Goal: Information Seeking & Learning: Learn about a topic

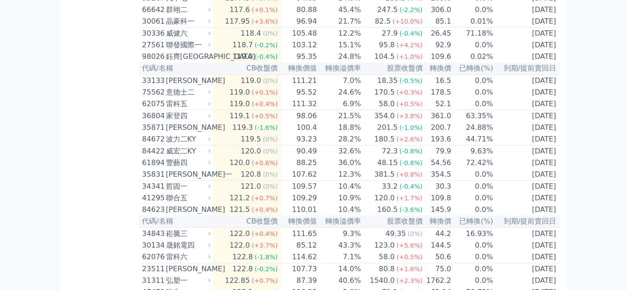
scroll to position [3076, 0]
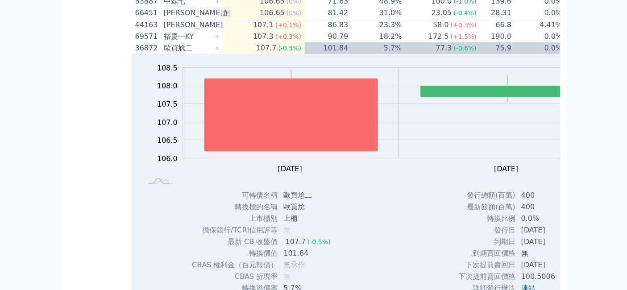
scroll to position [2282, 0]
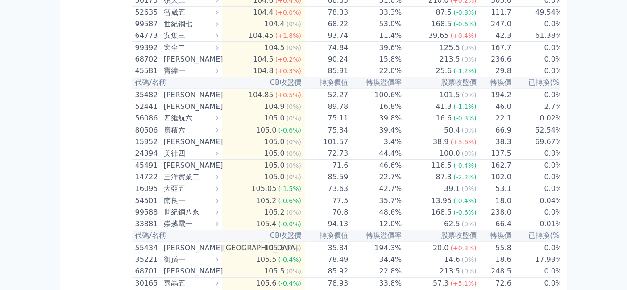
scroll to position [2084, 0]
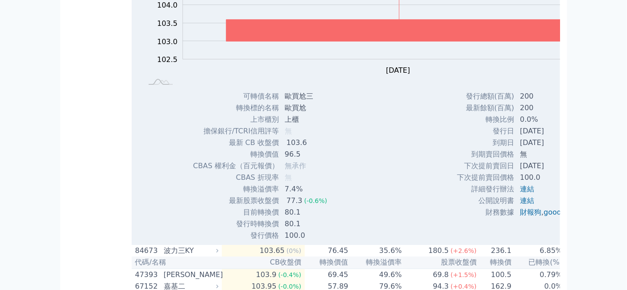
scroll to position [2233, 0]
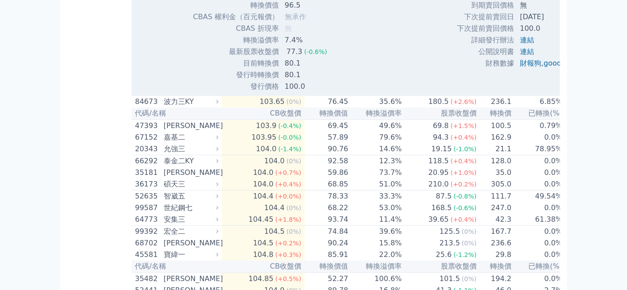
drag, startPoint x: 261, startPoint y: 117, endPoint x: 284, endPoint y: 121, distance: 23.6
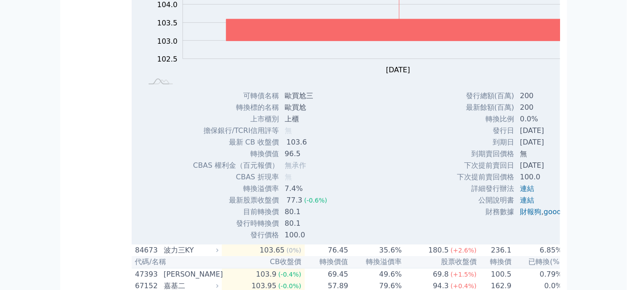
scroll to position [2084, 0]
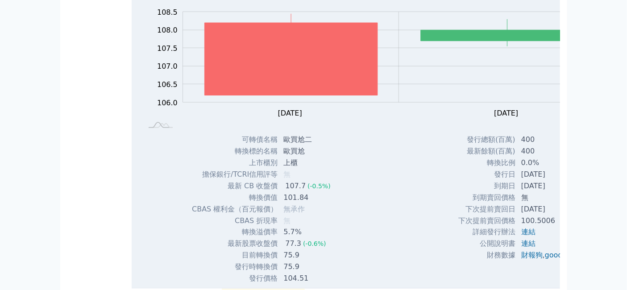
scroll to position [2679, 0]
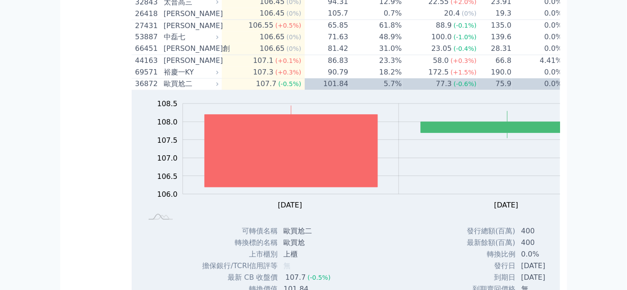
scroll to position [2878, 0]
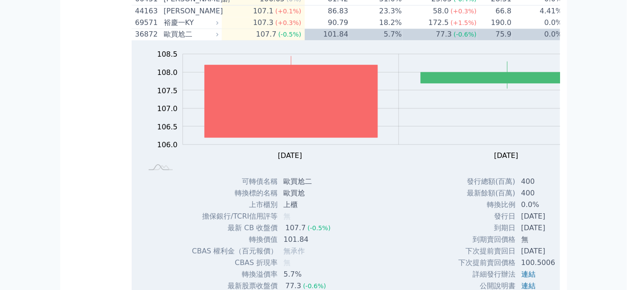
drag, startPoint x: 261, startPoint y: 120, endPoint x: 276, endPoint y: 125, distance: 15.0
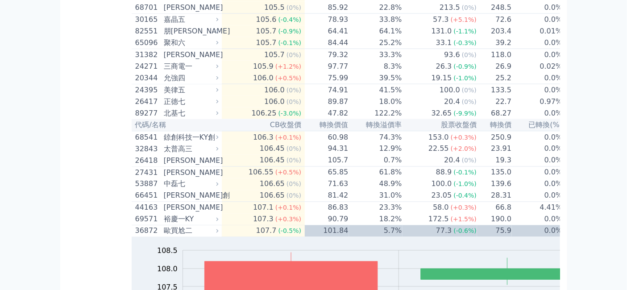
scroll to position [2679, 0]
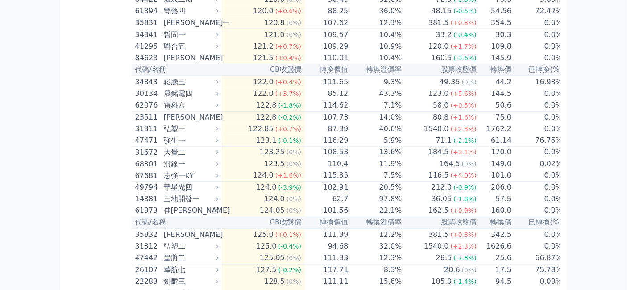
scroll to position [3820, 0]
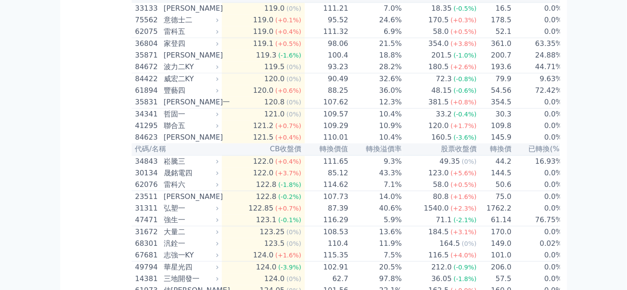
scroll to position [4019, 0]
drag, startPoint x: 262, startPoint y: 165, endPoint x: 275, endPoint y: 163, distance: 12.6
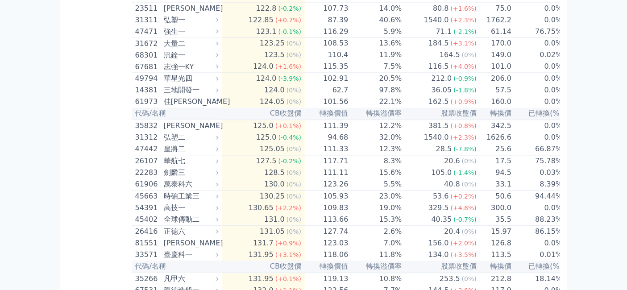
scroll to position [3969, 0]
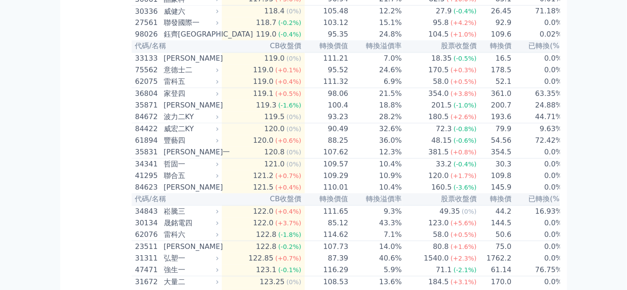
scroll to position [4118, 0]
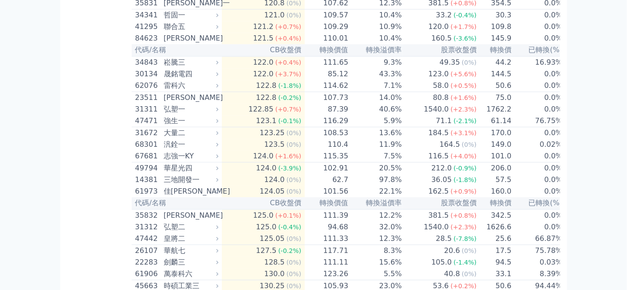
drag, startPoint x: 262, startPoint y: 234, endPoint x: 281, endPoint y: 234, distance: 19.7
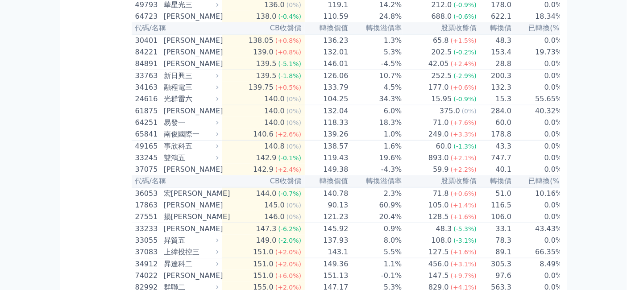
scroll to position [4614, 0]
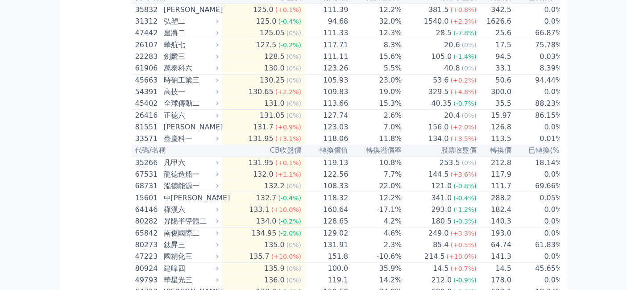
scroll to position [4763, 0]
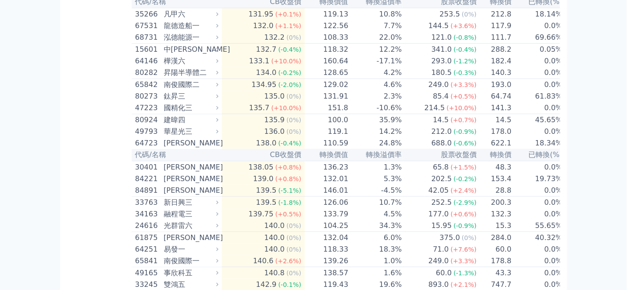
drag, startPoint x: 259, startPoint y: 157, endPoint x: 273, endPoint y: 157, distance: 13.4
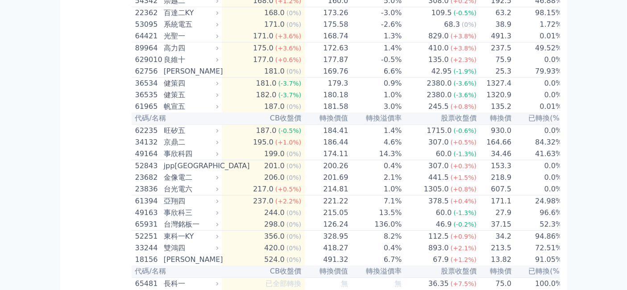
scroll to position [5309, 0]
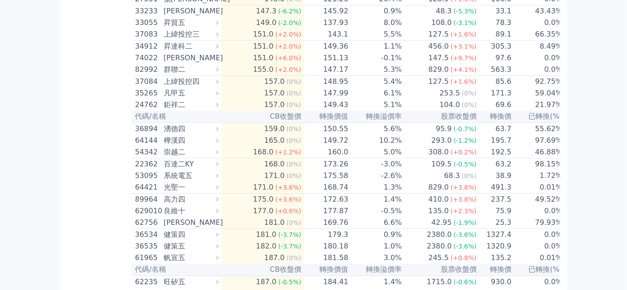
scroll to position [5408, 0]
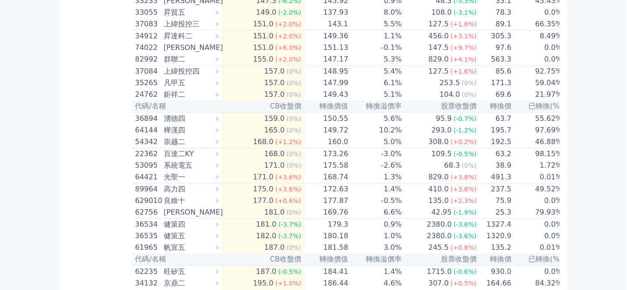
drag, startPoint x: 259, startPoint y: 95, endPoint x: 275, endPoint y: 97, distance: 15.9
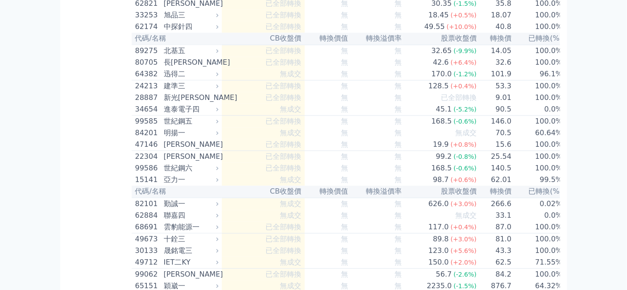
scroll to position [6252, 0]
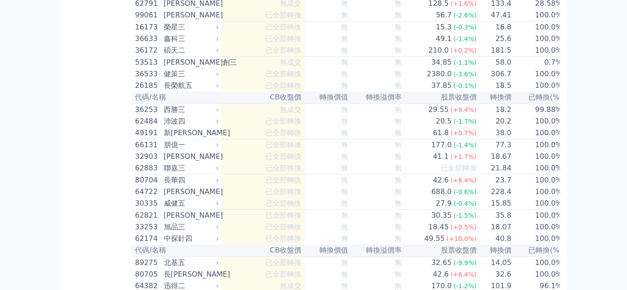
scroll to position [6450, 0]
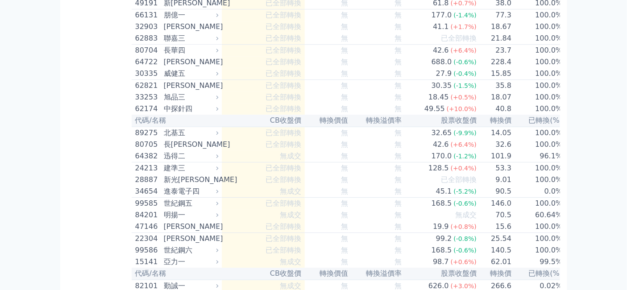
drag, startPoint x: 260, startPoint y: 174, endPoint x: 284, endPoint y: 175, distance: 24.1
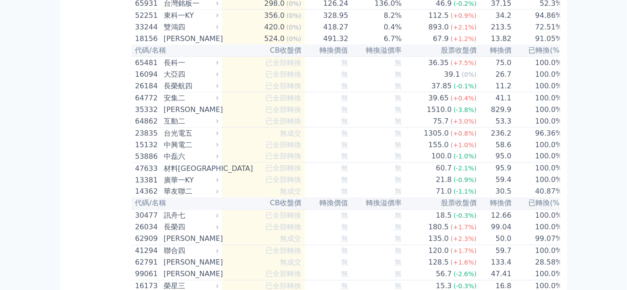
scroll to position [6053, 0]
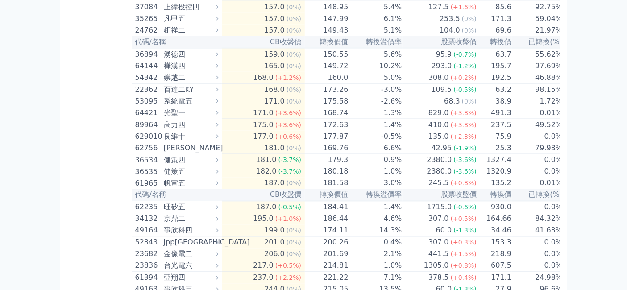
scroll to position [6252, 0]
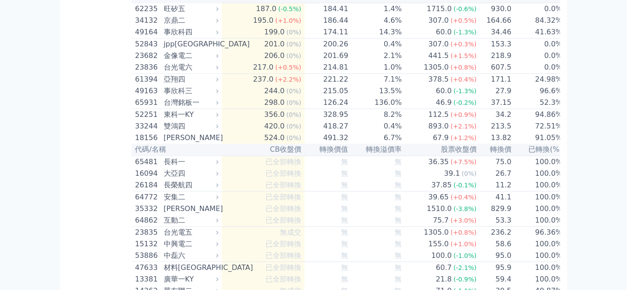
drag, startPoint x: 261, startPoint y: 202, endPoint x: 274, endPoint y: 203, distance: 12.5
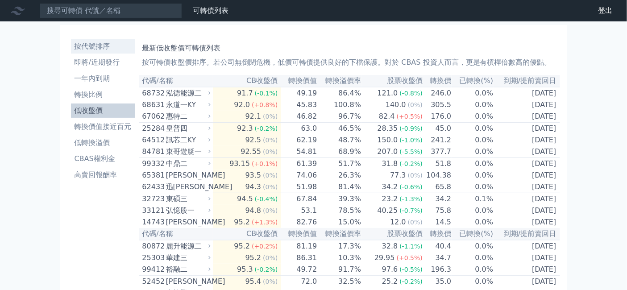
click at [71, 52] on li "按代號排序" at bounding box center [103, 46] width 64 height 11
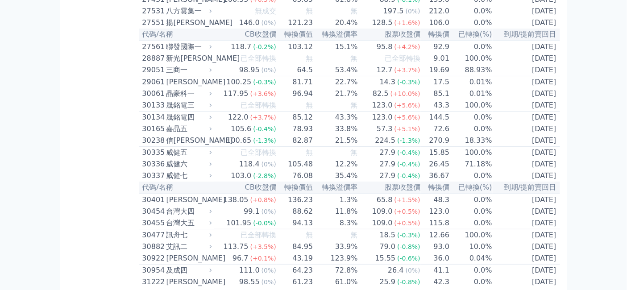
scroll to position [1025, 0]
